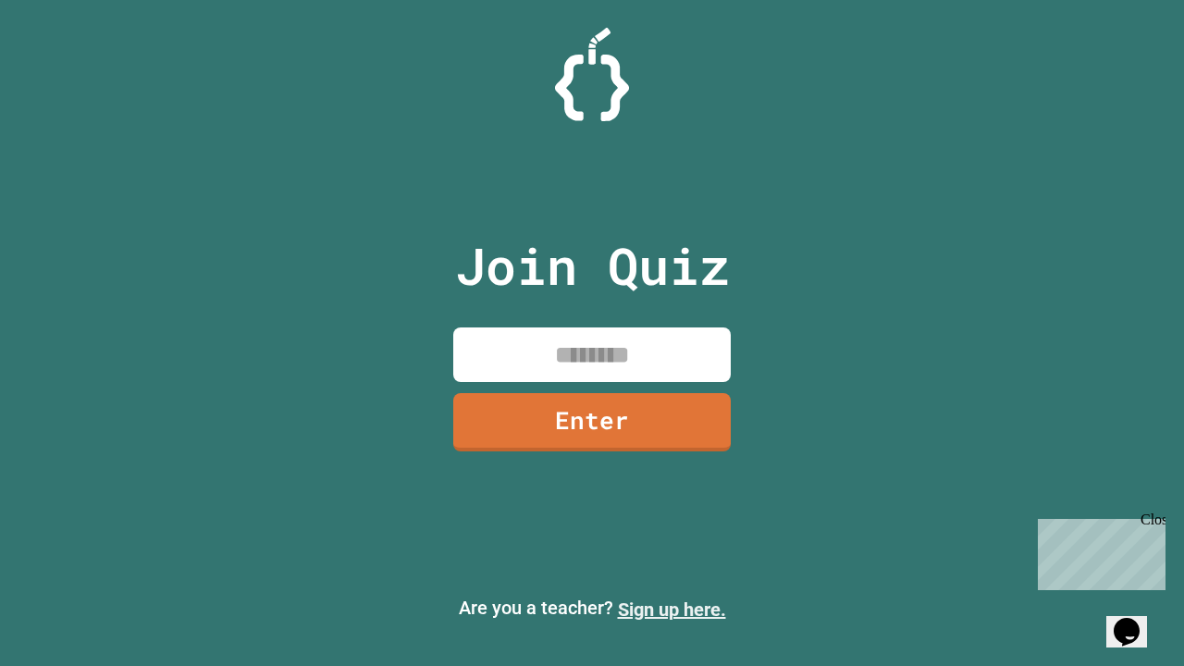
click at [672, 610] on link "Sign up here." at bounding box center [672, 610] width 108 height 22
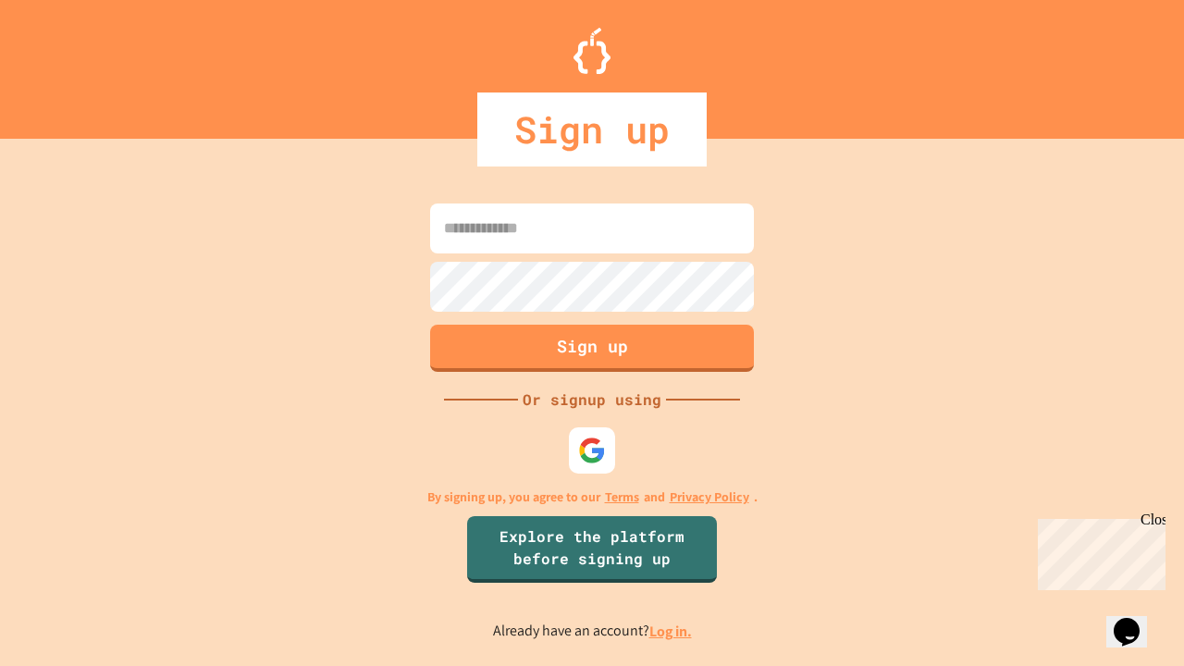
click at [672, 631] on link "Log in." at bounding box center [670, 631] width 43 height 19
